Goal: Navigation & Orientation: Find specific page/section

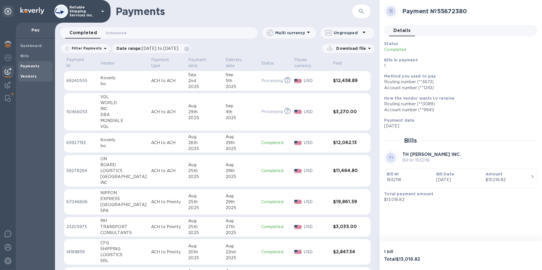
click at [35, 78] on b "Vendors" at bounding box center [28, 76] width 16 height 4
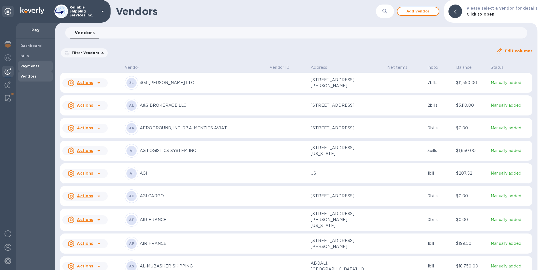
click at [31, 66] on b "Payments" at bounding box center [29, 66] width 19 height 4
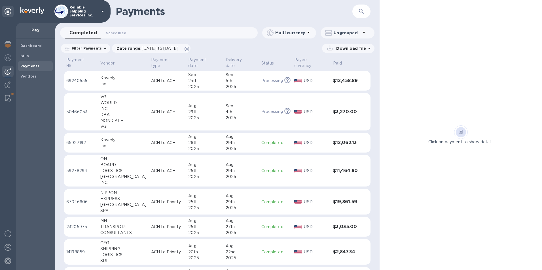
click at [9, 73] on img at bounding box center [8, 71] width 7 height 7
click at [10, 84] on img at bounding box center [8, 85] width 7 height 7
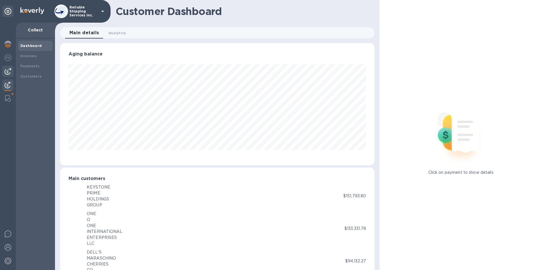
scroll to position [283212, 283022]
click at [5, 71] on img at bounding box center [8, 71] width 7 height 7
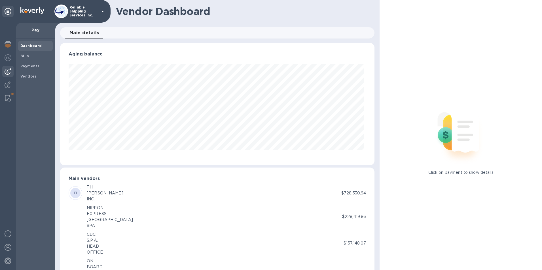
scroll to position [122, 312]
click at [26, 56] on b "Bills" at bounding box center [24, 56] width 9 height 4
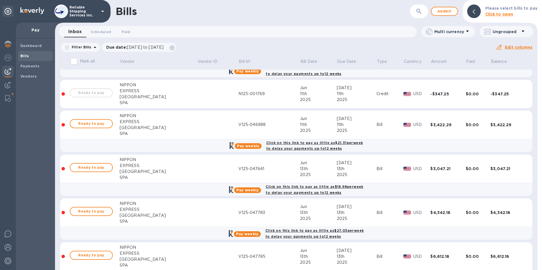
scroll to position [85, 0]
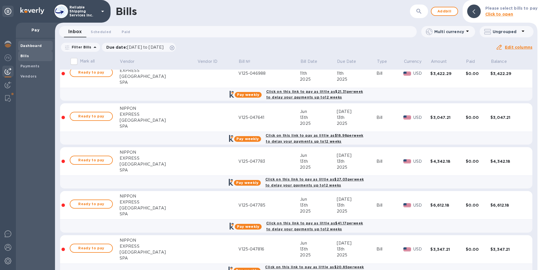
click at [25, 46] on b "Dashboard" at bounding box center [31, 46] width 22 height 4
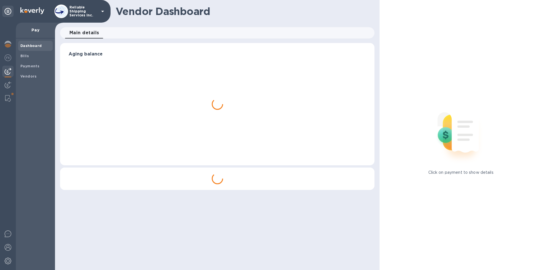
click at [37, 30] on p "Pay" at bounding box center [35, 30] width 30 height 6
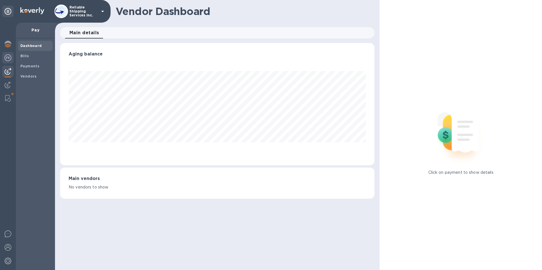
click at [7, 56] on img at bounding box center [8, 57] width 7 height 7
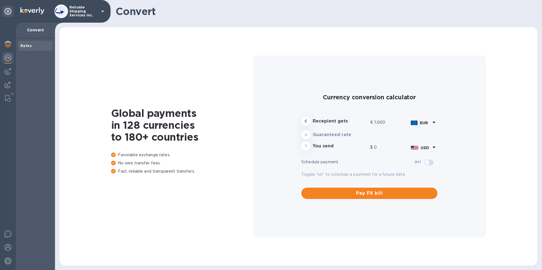
type input "1,172.65"
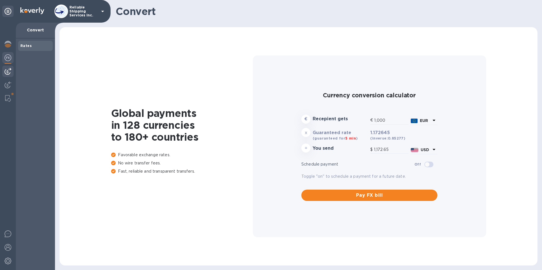
click at [12, 70] on div at bounding box center [7, 71] width 11 height 11
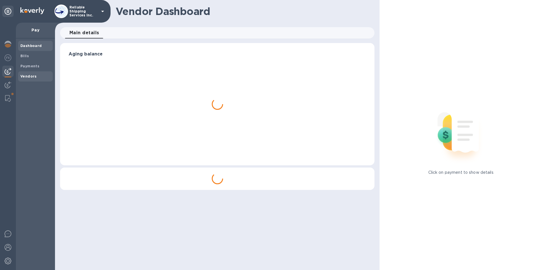
click at [27, 75] on b "Vendors" at bounding box center [28, 76] width 16 height 4
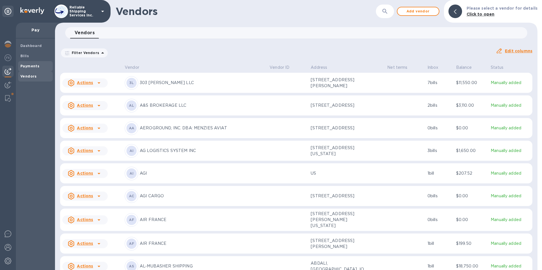
click at [25, 66] on b "Payments" at bounding box center [29, 66] width 19 height 4
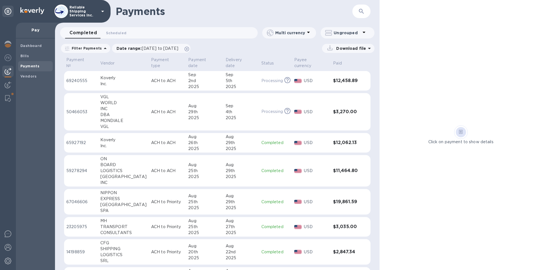
scroll to position [57, 0]
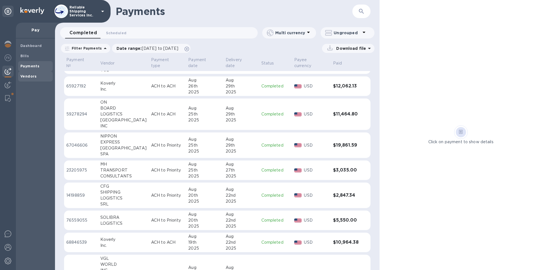
click at [29, 75] on b "Vendors" at bounding box center [28, 76] width 16 height 4
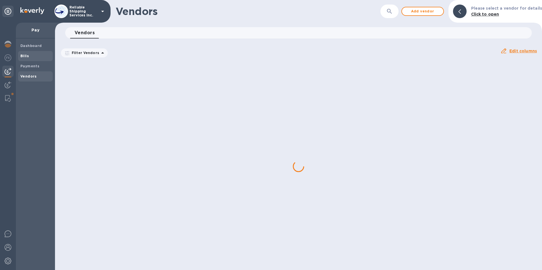
click at [27, 57] on b "Bills" at bounding box center [24, 56] width 9 height 4
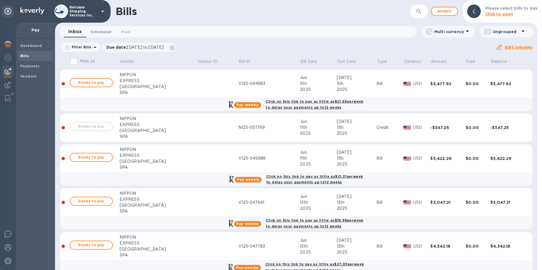
click at [101, 31] on span "Scheduled 0" at bounding box center [101, 32] width 20 height 6
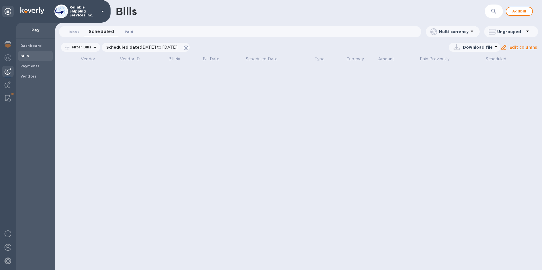
click at [125, 31] on span "Paid 0" at bounding box center [129, 32] width 9 height 6
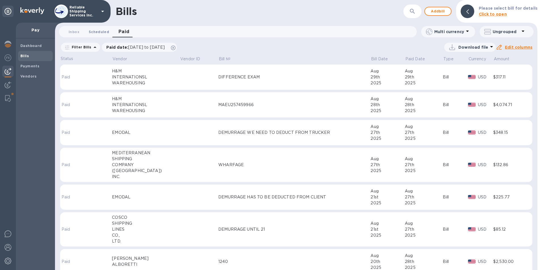
click at [95, 33] on span "Scheduled 0" at bounding box center [99, 32] width 20 height 6
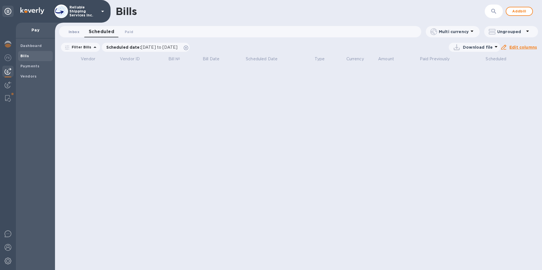
click at [73, 33] on span "Inbox 0" at bounding box center [74, 32] width 11 height 6
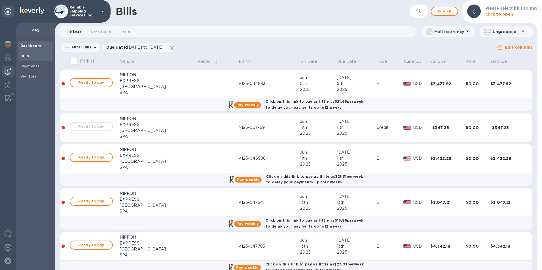
click at [23, 43] on span "Dashboard" at bounding box center [31, 46] width 22 height 6
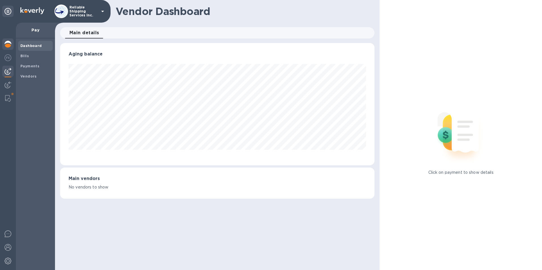
scroll to position [122, 312]
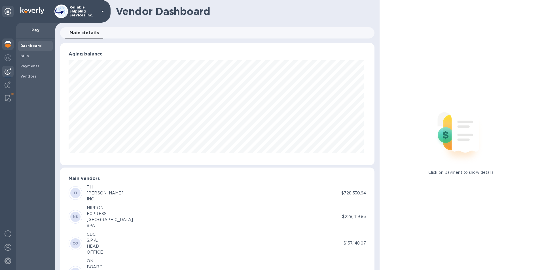
click at [8, 40] on div at bounding box center [7, 45] width 11 height 12
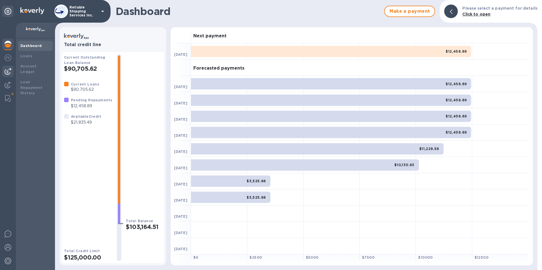
click at [10, 71] on img at bounding box center [8, 71] width 7 height 7
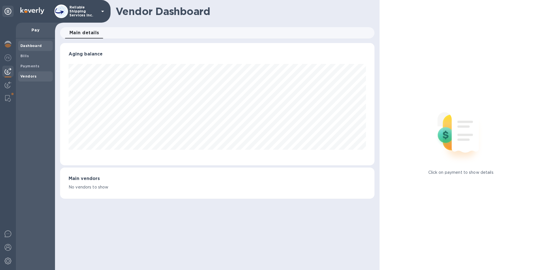
scroll to position [122, 312]
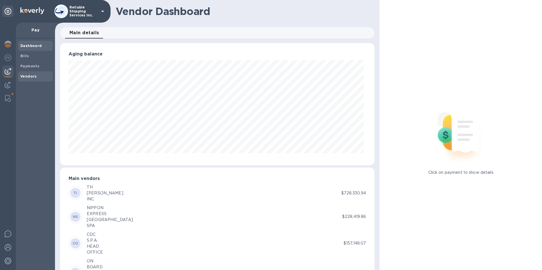
click at [25, 75] on b "Vendors" at bounding box center [28, 76] width 16 height 4
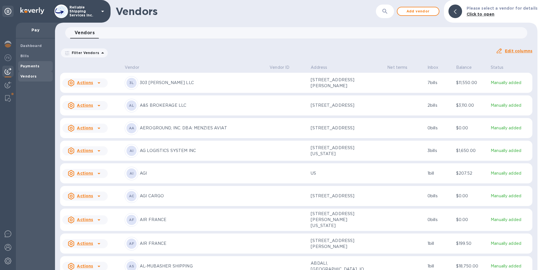
click at [29, 65] on b "Payments" at bounding box center [29, 66] width 19 height 4
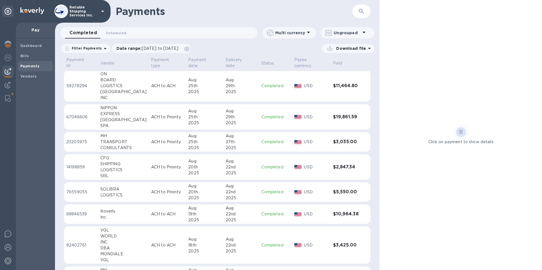
scroll to position [57, 0]
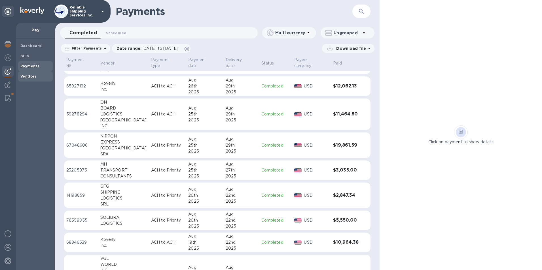
click at [28, 77] on b "Vendors" at bounding box center [28, 76] width 16 height 4
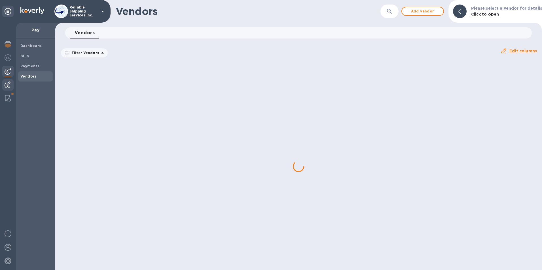
click at [5, 84] on img at bounding box center [8, 85] width 7 height 7
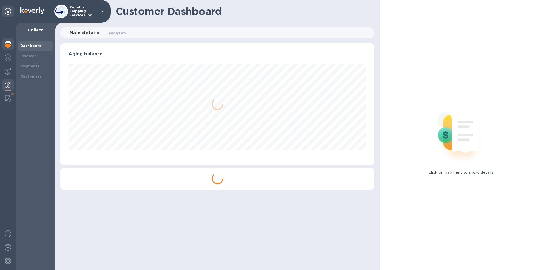
scroll to position [122, 315]
click at [6, 41] on img at bounding box center [8, 44] width 7 height 7
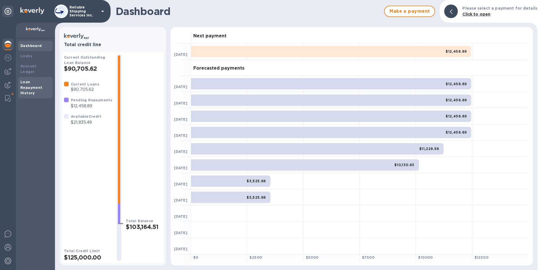
click at [26, 85] on div "Loan Repayment History" at bounding box center [35, 87] width 30 height 17
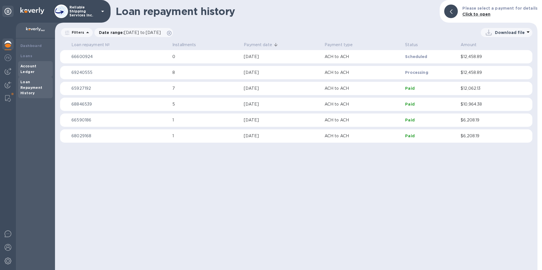
click at [28, 65] on b "Account Ledger" at bounding box center [28, 69] width 16 height 10
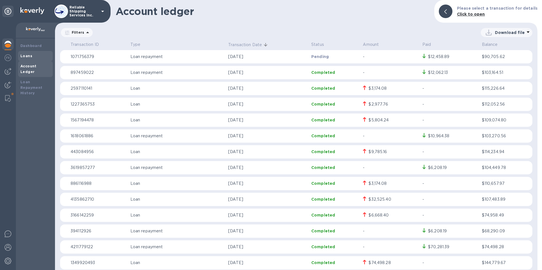
click at [27, 54] on b "Loans" at bounding box center [26, 56] width 12 height 4
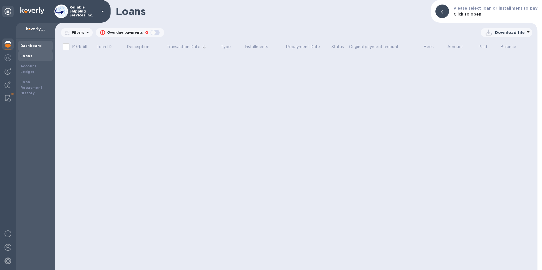
click at [28, 43] on div "Dashboard" at bounding box center [35, 46] width 35 height 10
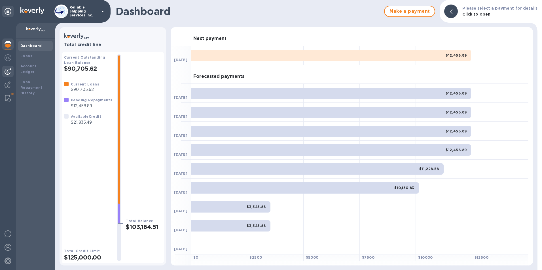
click at [6, 72] on img at bounding box center [8, 71] width 7 height 7
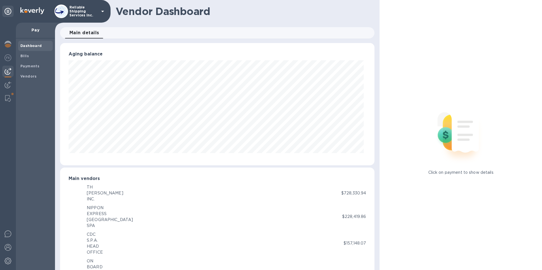
scroll to position [283212, 283022]
click at [4, 84] on div at bounding box center [7, 85] width 11 height 12
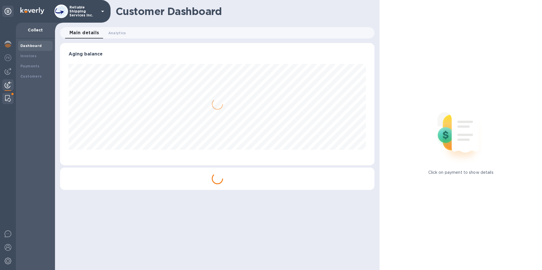
scroll to position [122, 315]
click at [7, 101] on img at bounding box center [8, 98] width 6 height 7
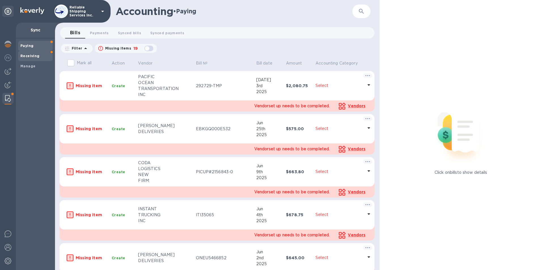
click at [35, 58] on b "Receiving" at bounding box center [29, 56] width 19 height 4
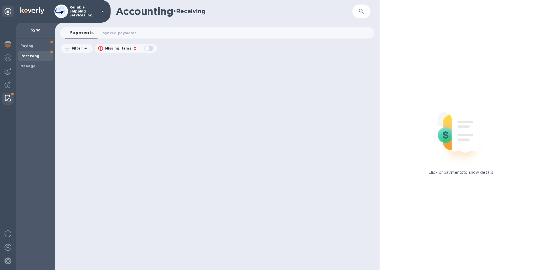
click at [2, 56] on div at bounding box center [8, 147] width 16 height 248
